Goal: Find specific page/section: Find specific page/section

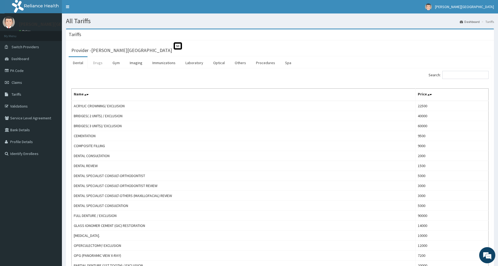
click at [98, 64] on link "Drugs" at bounding box center [98, 62] width 18 height 11
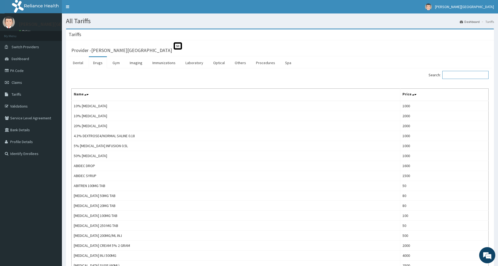
click at [454, 71] on input "Search:" at bounding box center [466, 75] width 46 height 8
type input "OTRIVI"
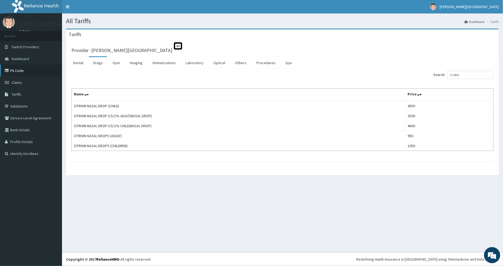
click at [15, 72] on link "PA Code" at bounding box center [31, 71] width 62 height 12
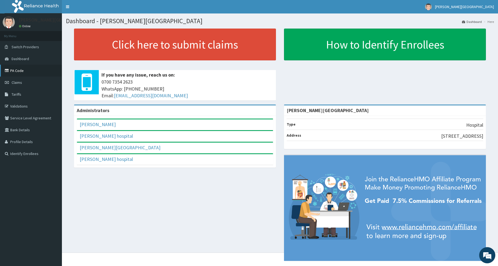
click at [23, 71] on link "PA Code" at bounding box center [31, 71] width 62 height 12
